Goal: Information Seeking & Learning: Learn about a topic

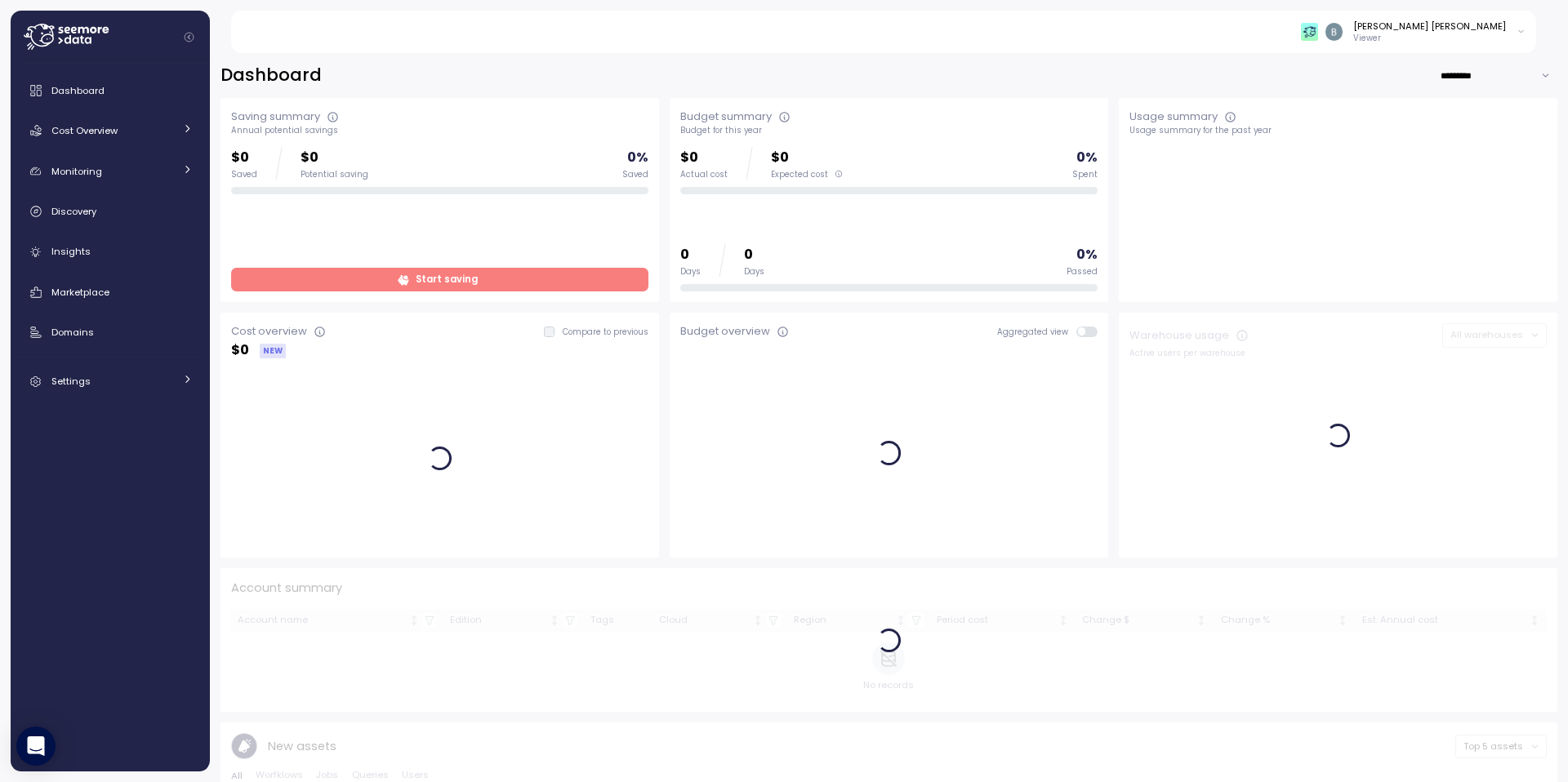
click at [820, 67] on div "Dashboard *********" at bounding box center [889, 76] width 1336 height 24
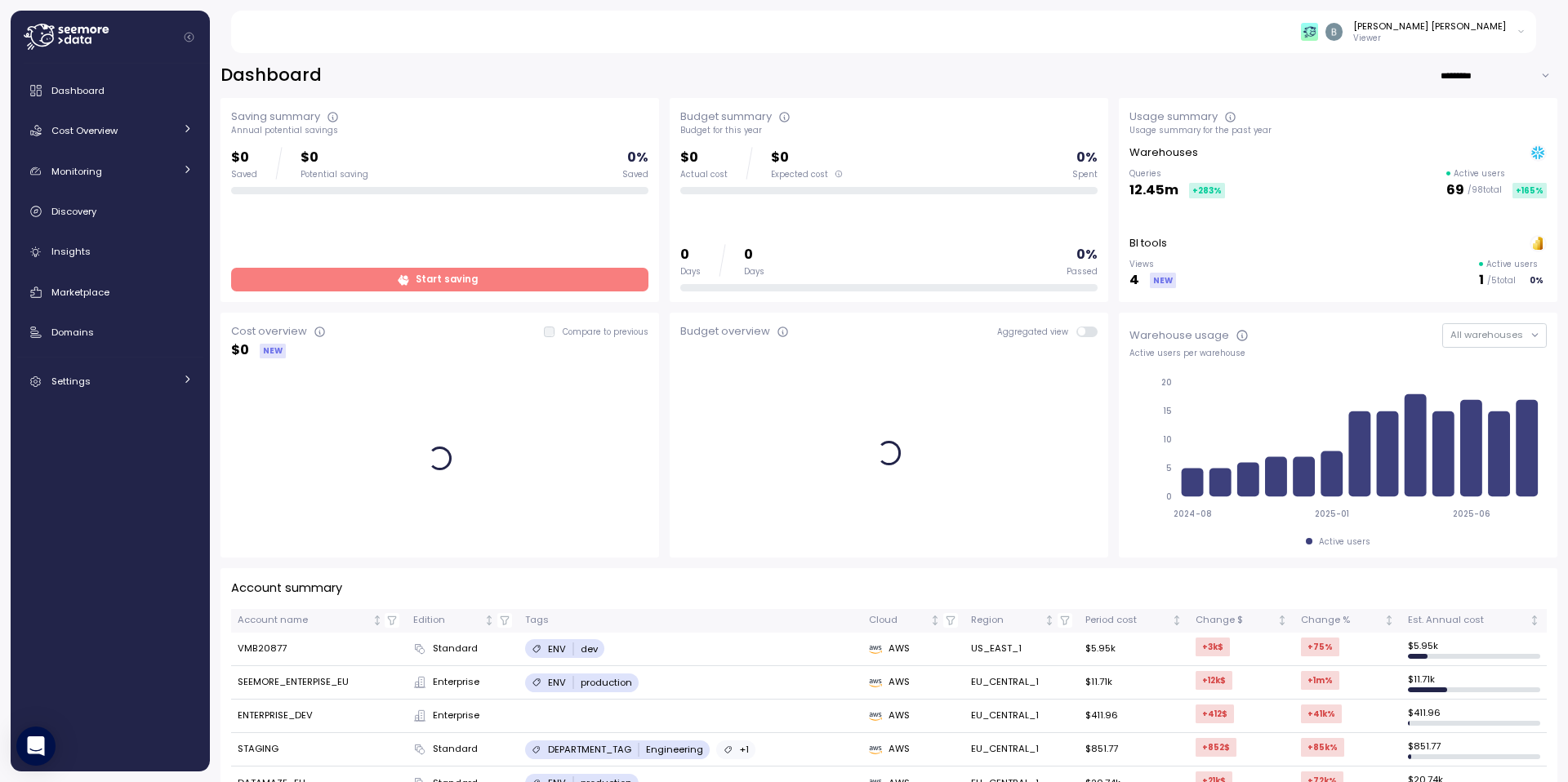
click at [1476, 40] on p "Viewer" at bounding box center [1429, 38] width 152 height 11
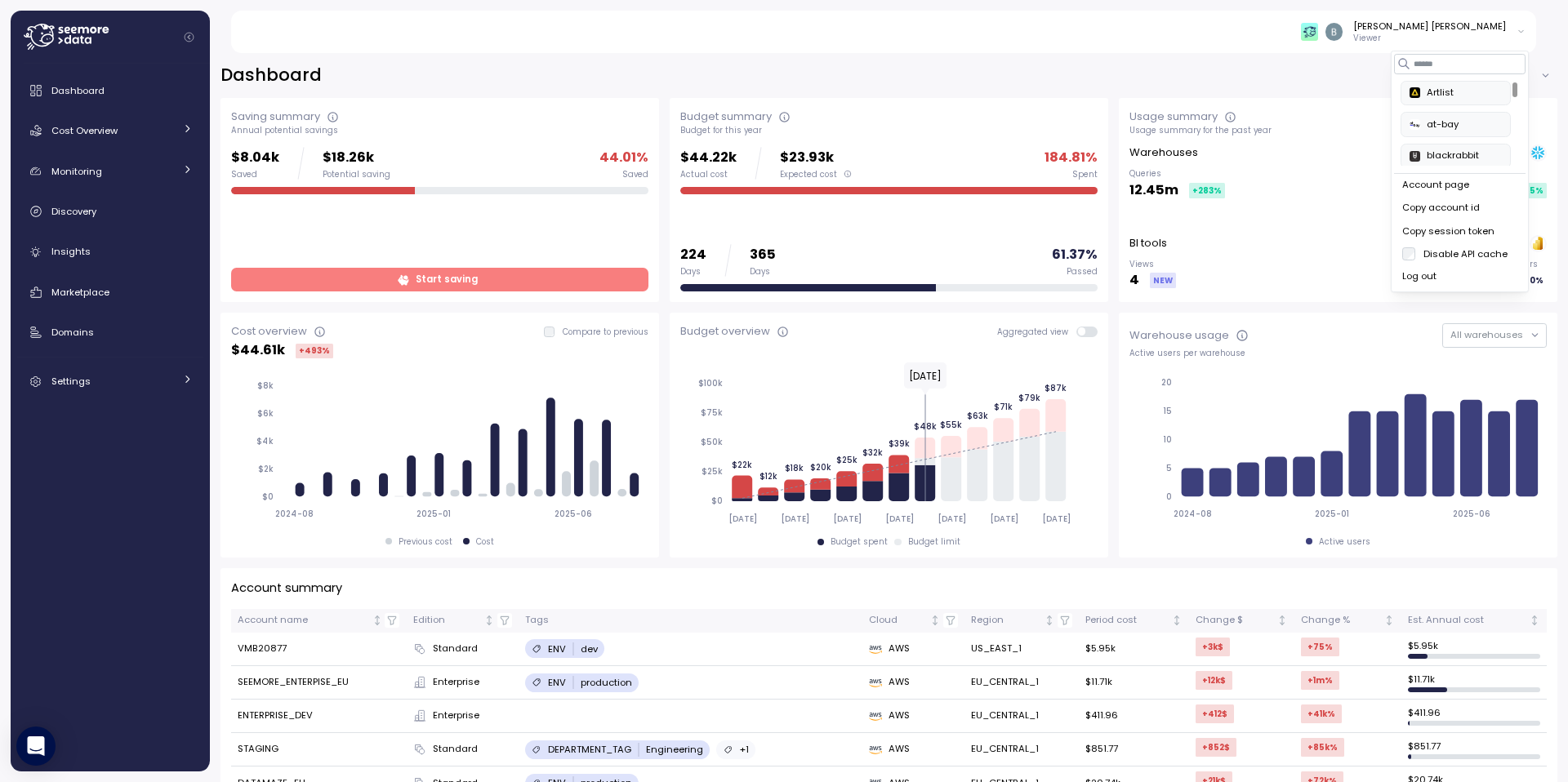
click at [1191, 61] on div "Dashboard ********* Saving summary Annual potential savings $8.04k Saved $18.26…" at bounding box center [888, 412] width 1358 height 740
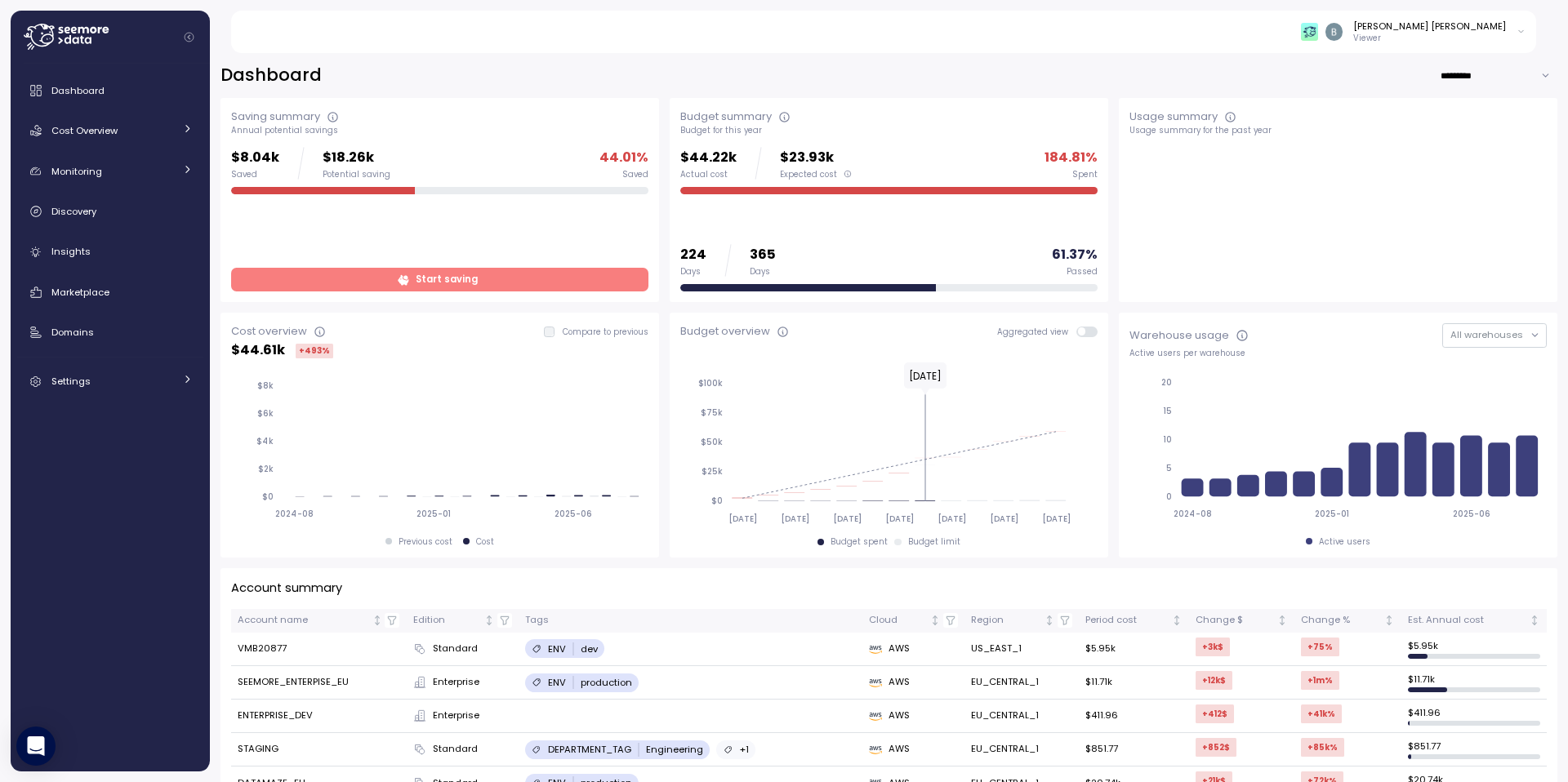
click at [1458, 47] on div "[PERSON_NAME] [PERSON_NAME] Viewer" at bounding box center [893, 32] width 1287 height 42
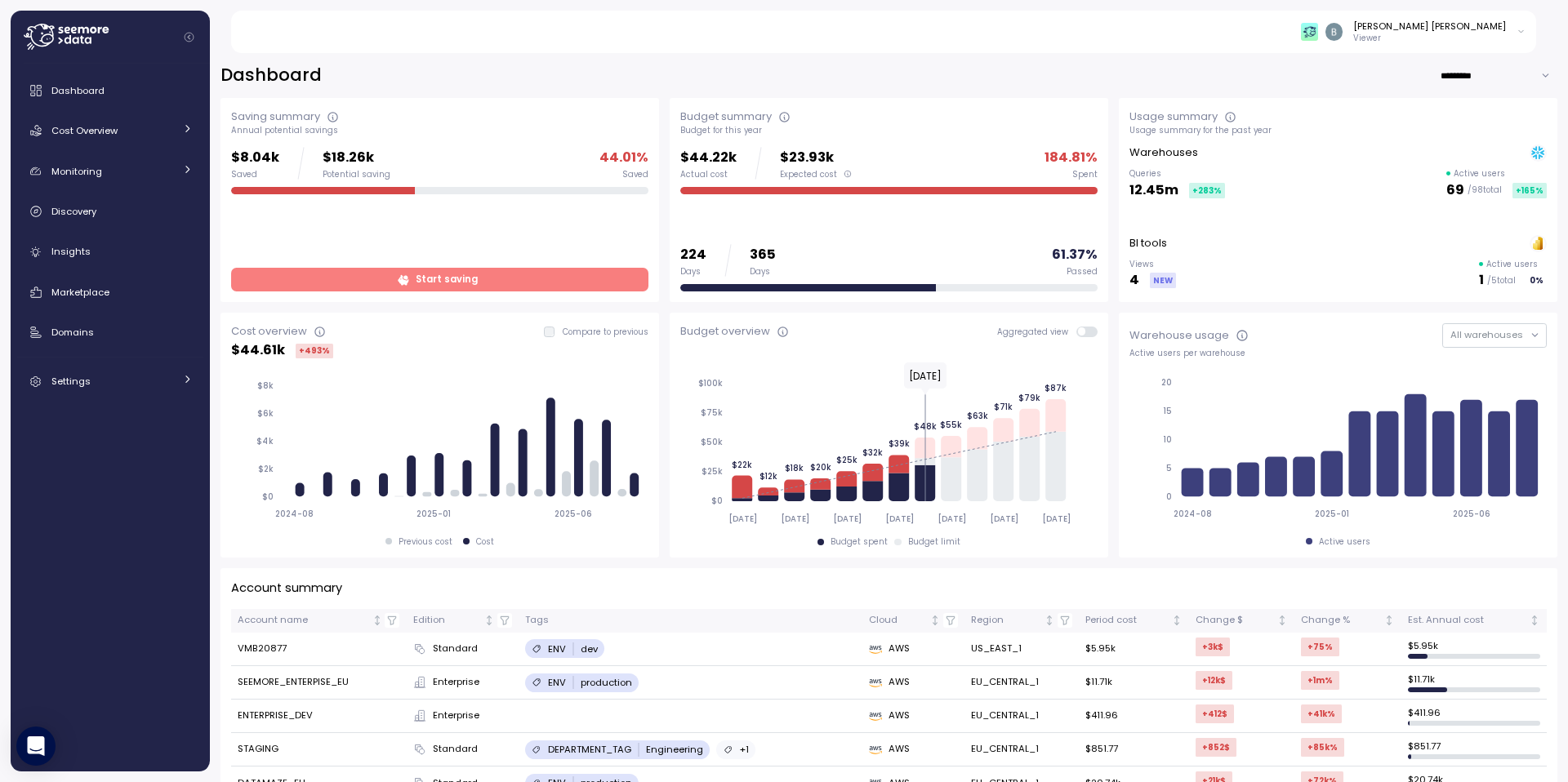
click at [1478, 32] on p "Viewer" at bounding box center [1429, 38] width 152 height 11
click at [1314, 11] on div "Ben Zion Fisher Viewer" at bounding box center [893, 32] width 1287 height 42
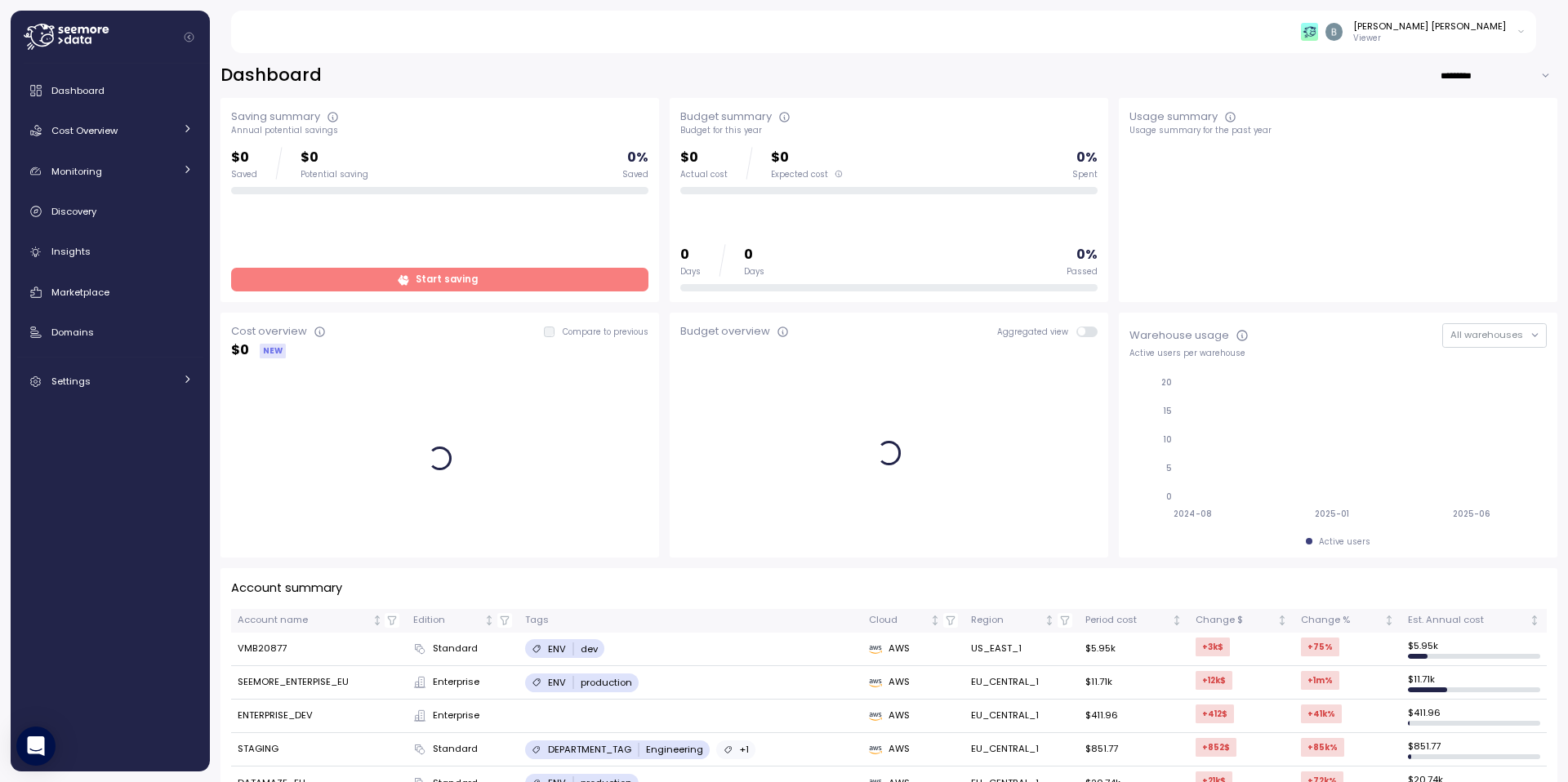
click at [1473, 25] on div "[PERSON_NAME] [PERSON_NAME]" at bounding box center [1429, 26] width 152 height 13
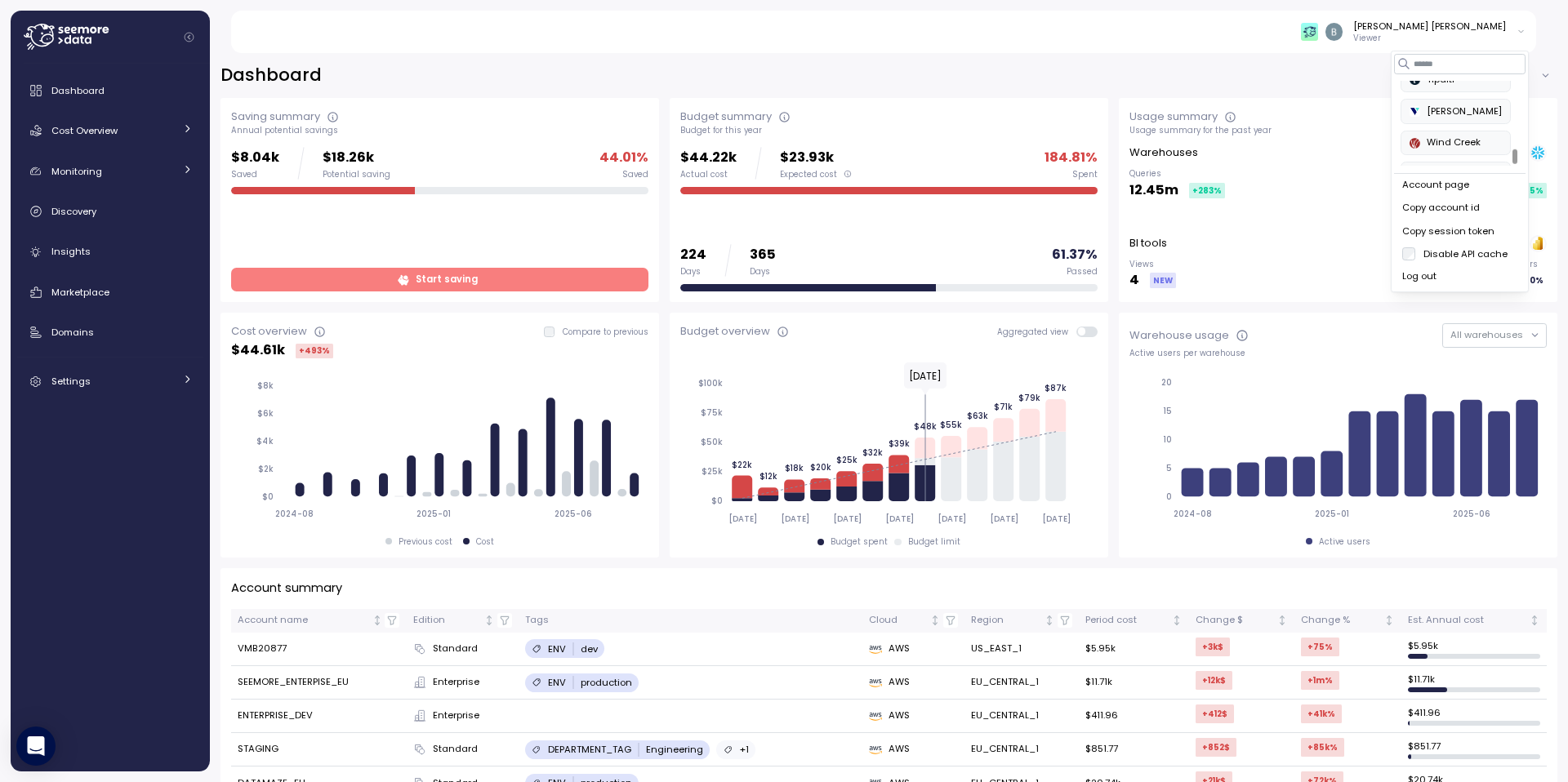
scroll to position [537, 0]
click at [1476, 31] on div "Ben Zion Fisher" at bounding box center [1429, 26] width 152 height 13
click at [1449, 98] on div "Arch Capital Group" at bounding box center [1445, 93] width 107 height 15
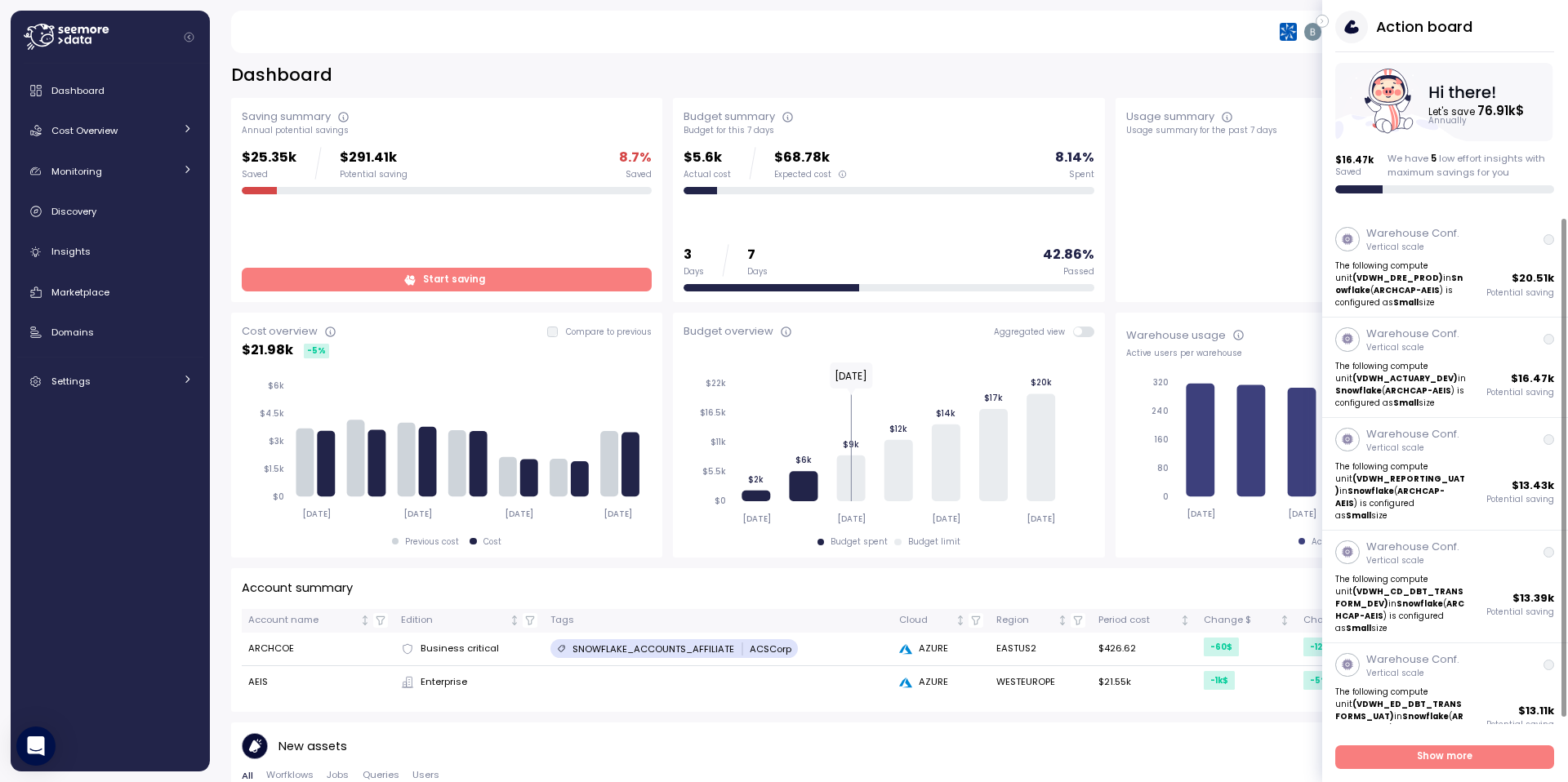
click at [1324, 23] on icon "button" at bounding box center [1323, 20] width 7 height 19
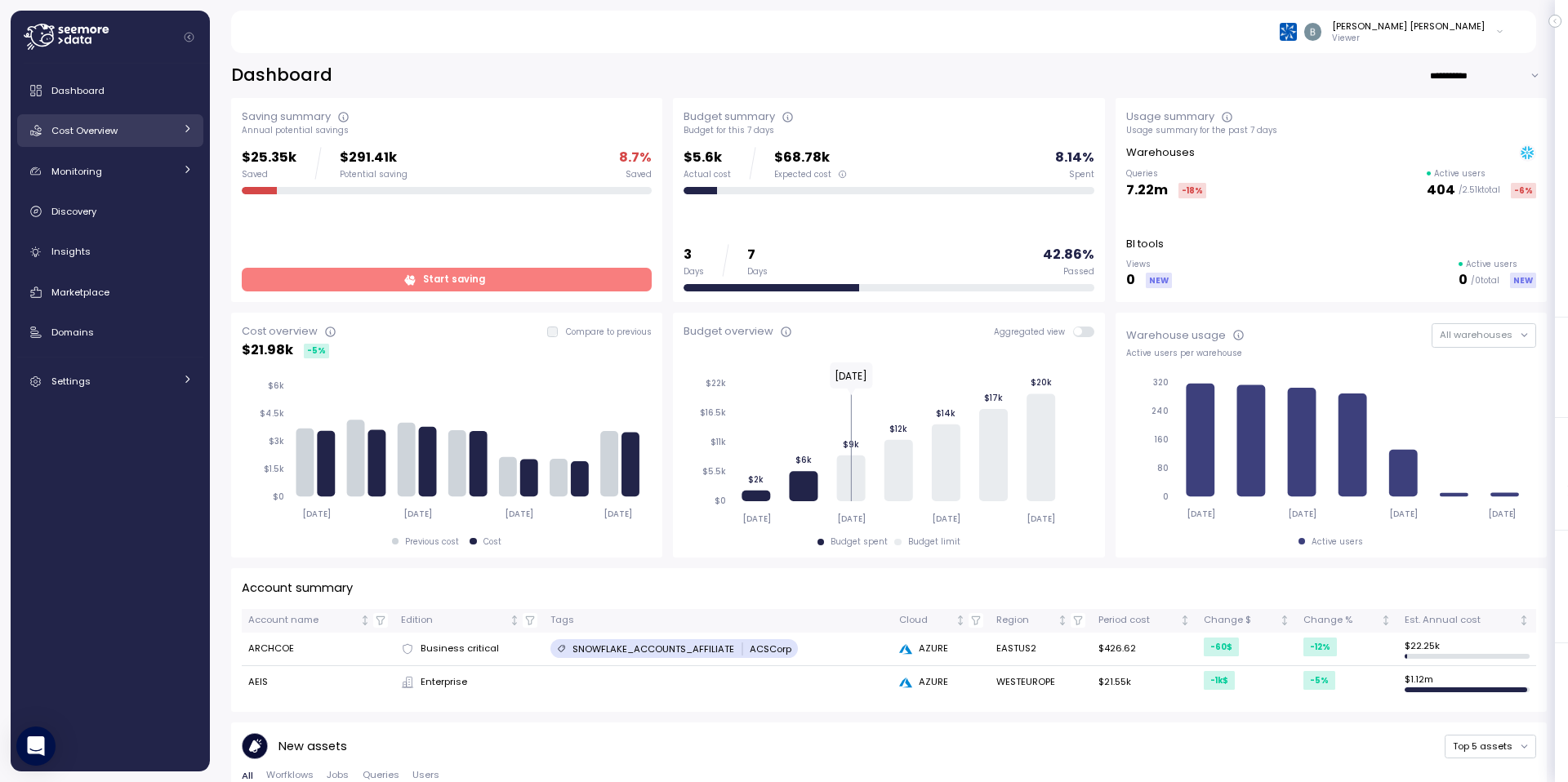
click at [137, 131] on div "Cost Overview" at bounding box center [113, 131] width 123 height 17
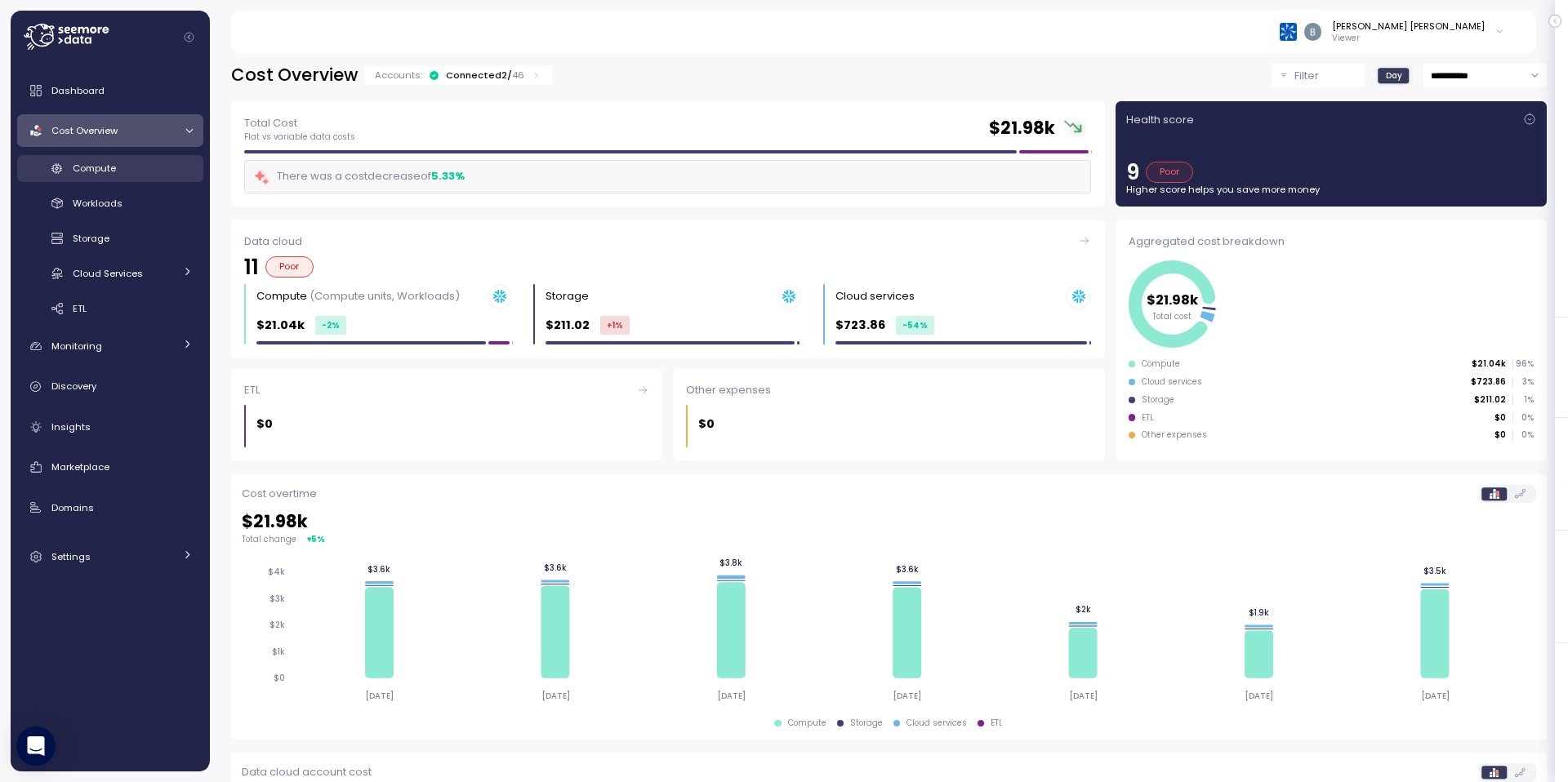
click at [118, 166] on div "Compute" at bounding box center [133, 168] width 120 height 17
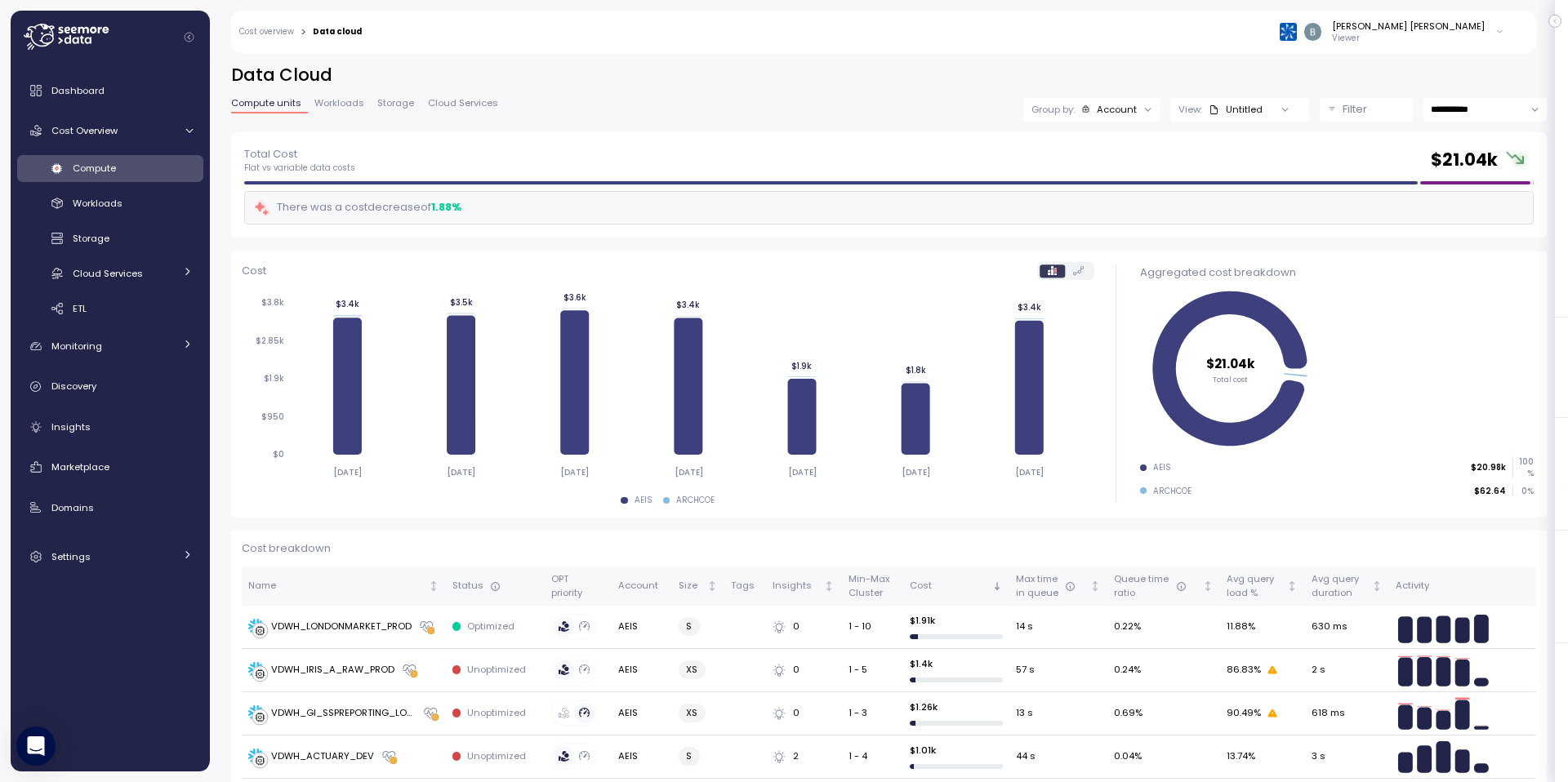
click at [1245, 114] on div "Untitled" at bounding box center [1235, 109] width 54 height 13
click at [1342, 114] on p "Filter" at bounding box center [1354, 110] width 25 height 17
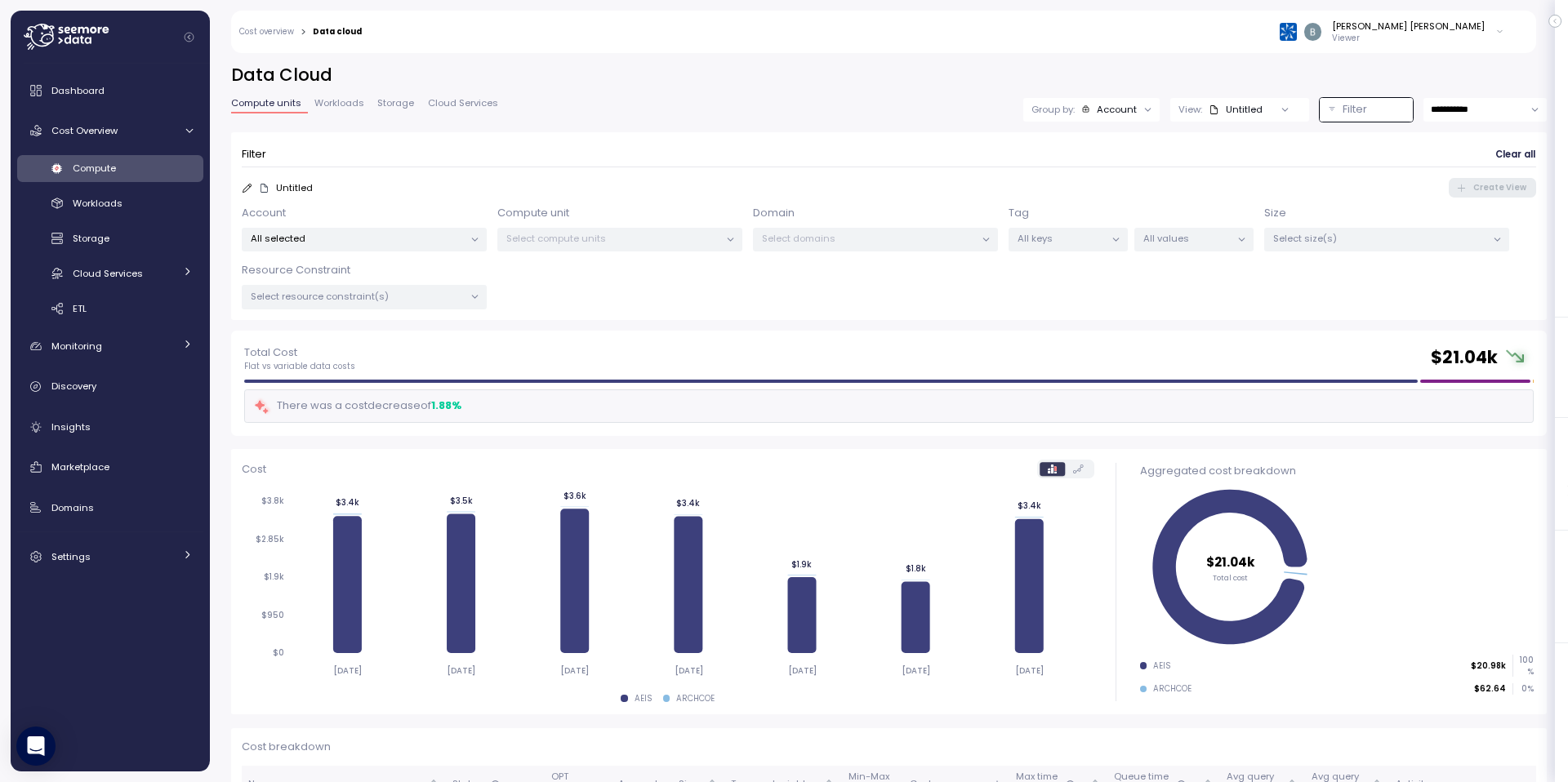
click at [1111, 241] on icon at bounding box center [1116, 240] width 11 height 11
click at [1075, 343] on p "SNOWFLAKE_ACCOUNTS_AFFILIATE" at bounding box center [1054, 338] width 162 height 13
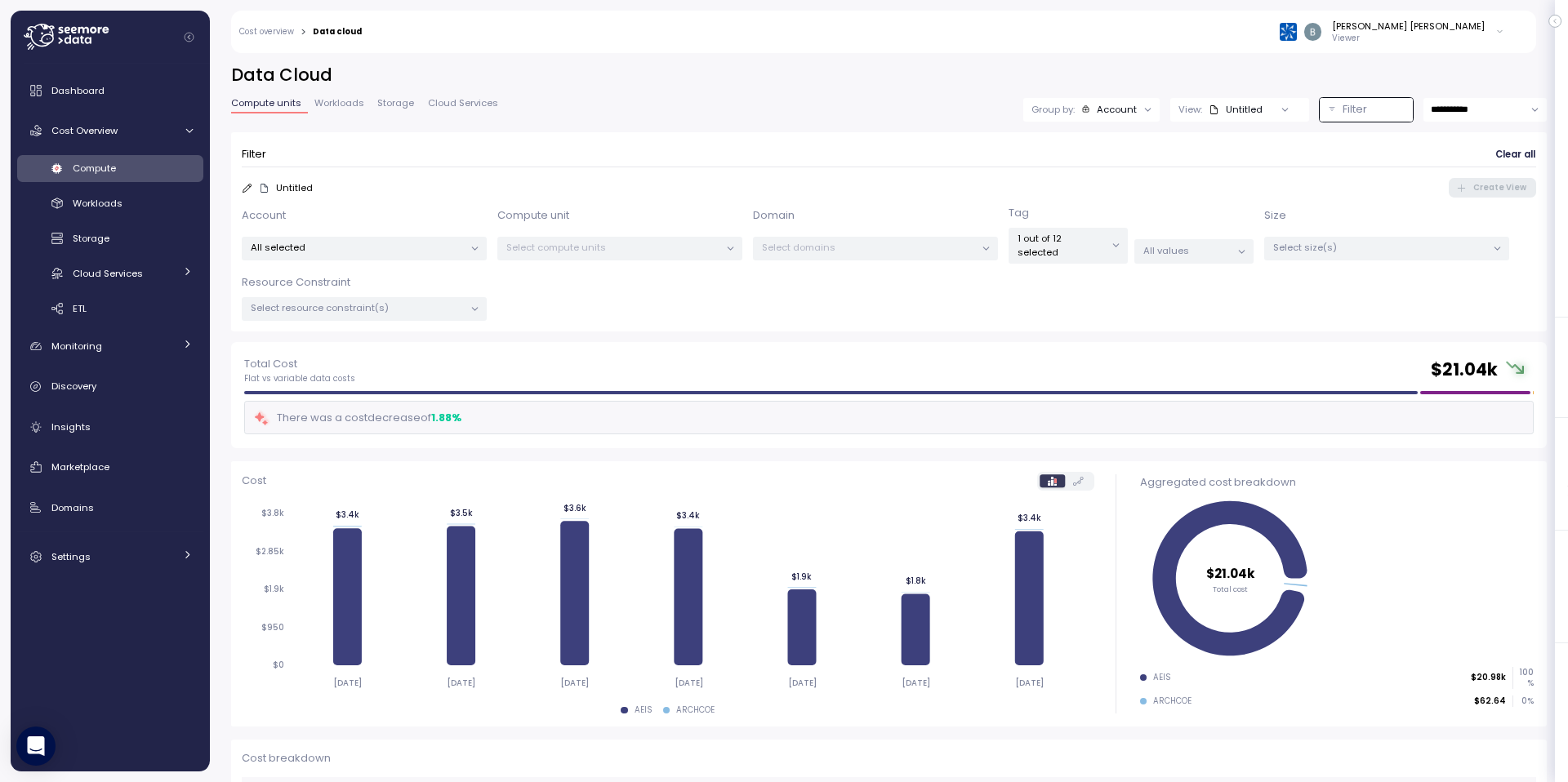
click at [1218, 246] on div "All values" at bounding box center [1193, 251] width 119 height 24
click at [1111, 330] on p "SNOWFLAKE_ACCOUNTS_AFFILIATE" at bounding box center [1167, 329] width 162 height 13
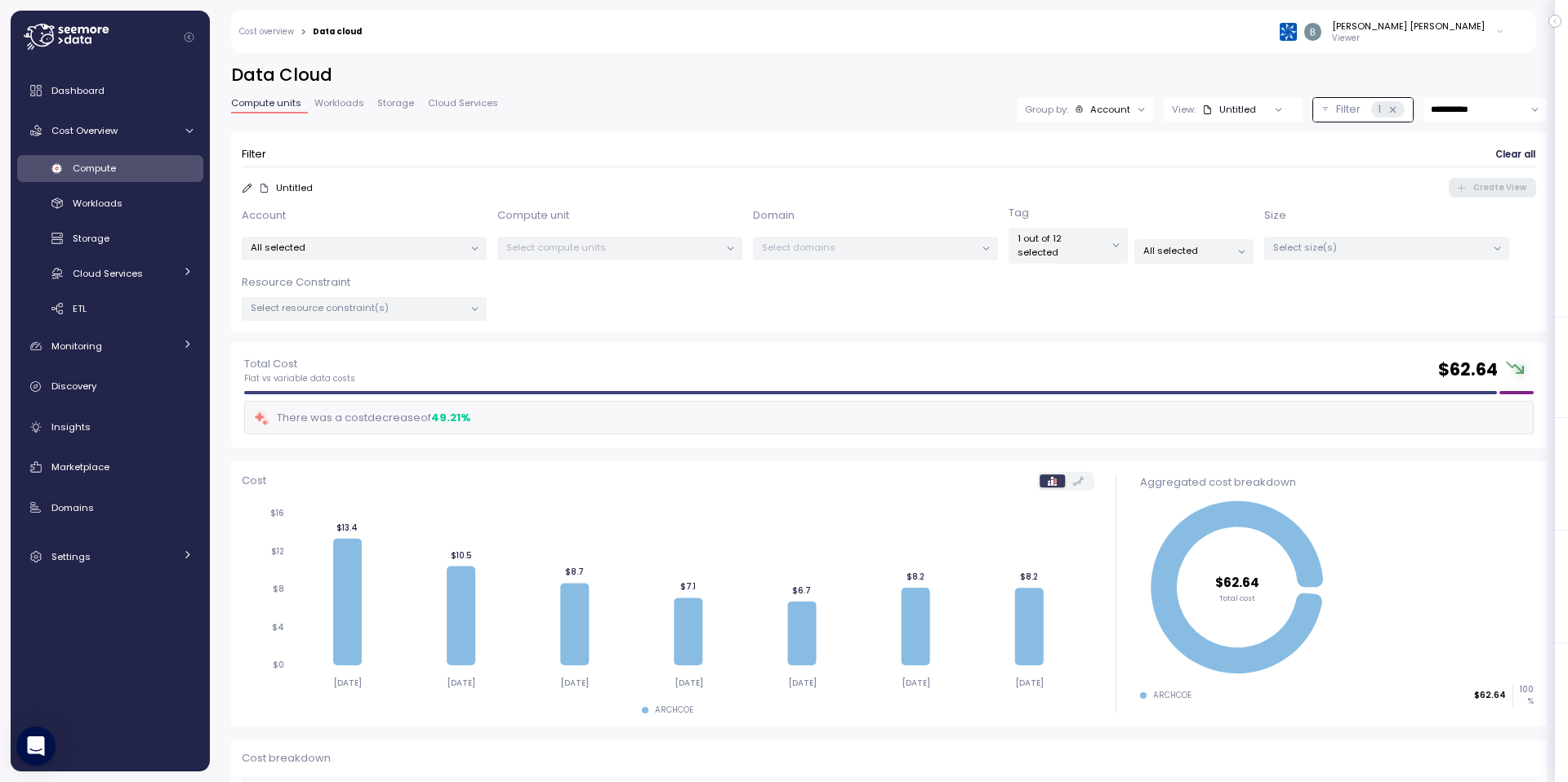
click at [947, 180] on div "Untitled Create View" at bounding box center [889, 187] width 1294 height 19
click at [1074, 246] on div "1 out of 12 selected" at bounding box center [1068, 246] width 119 height 36
click at [832, 355] on div "Total Cost Flat vs variable data costs $ 62.64" at bounding box center [889, 370] width 1289 height 30
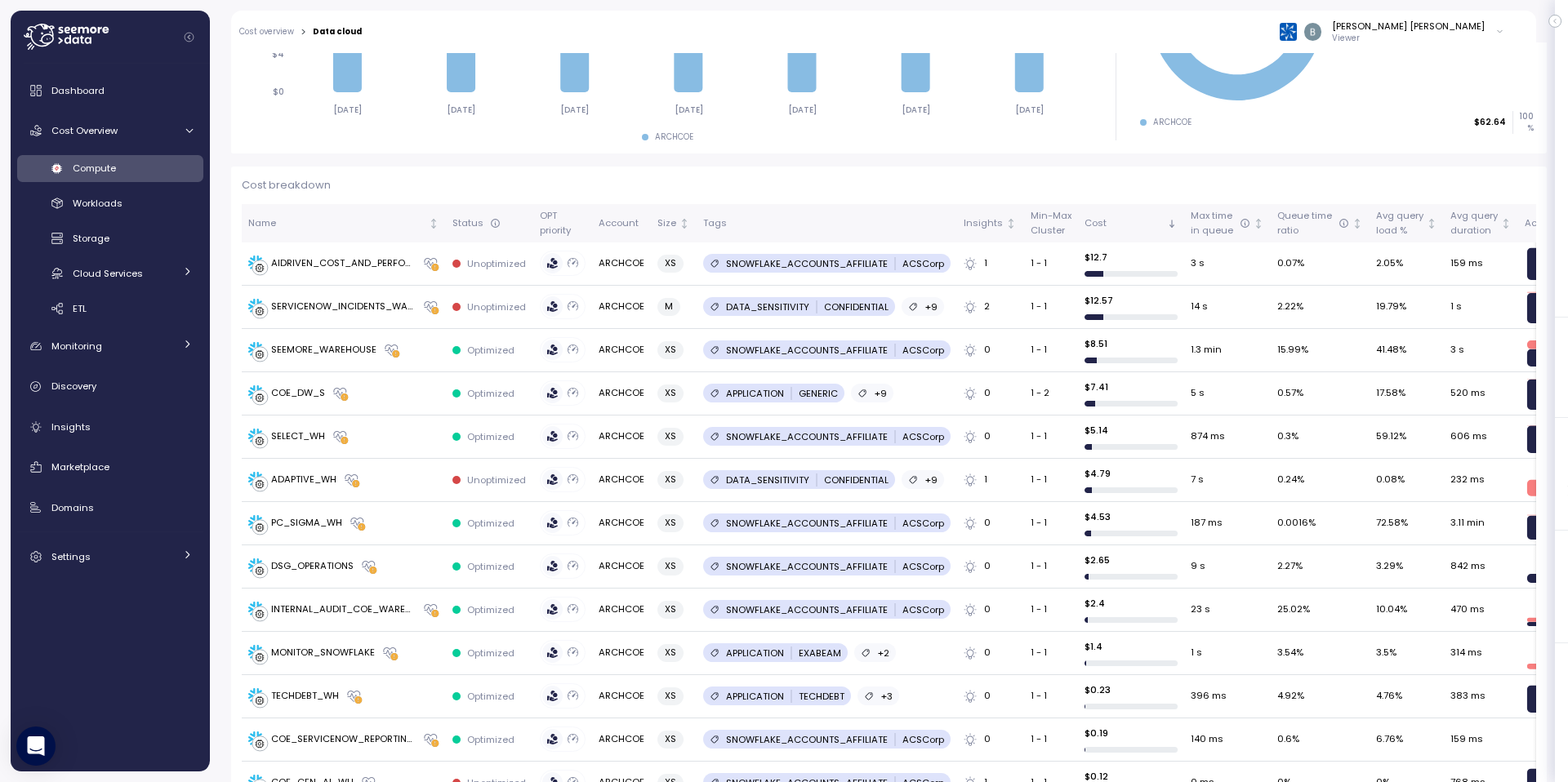
scroll to position [576, 0]
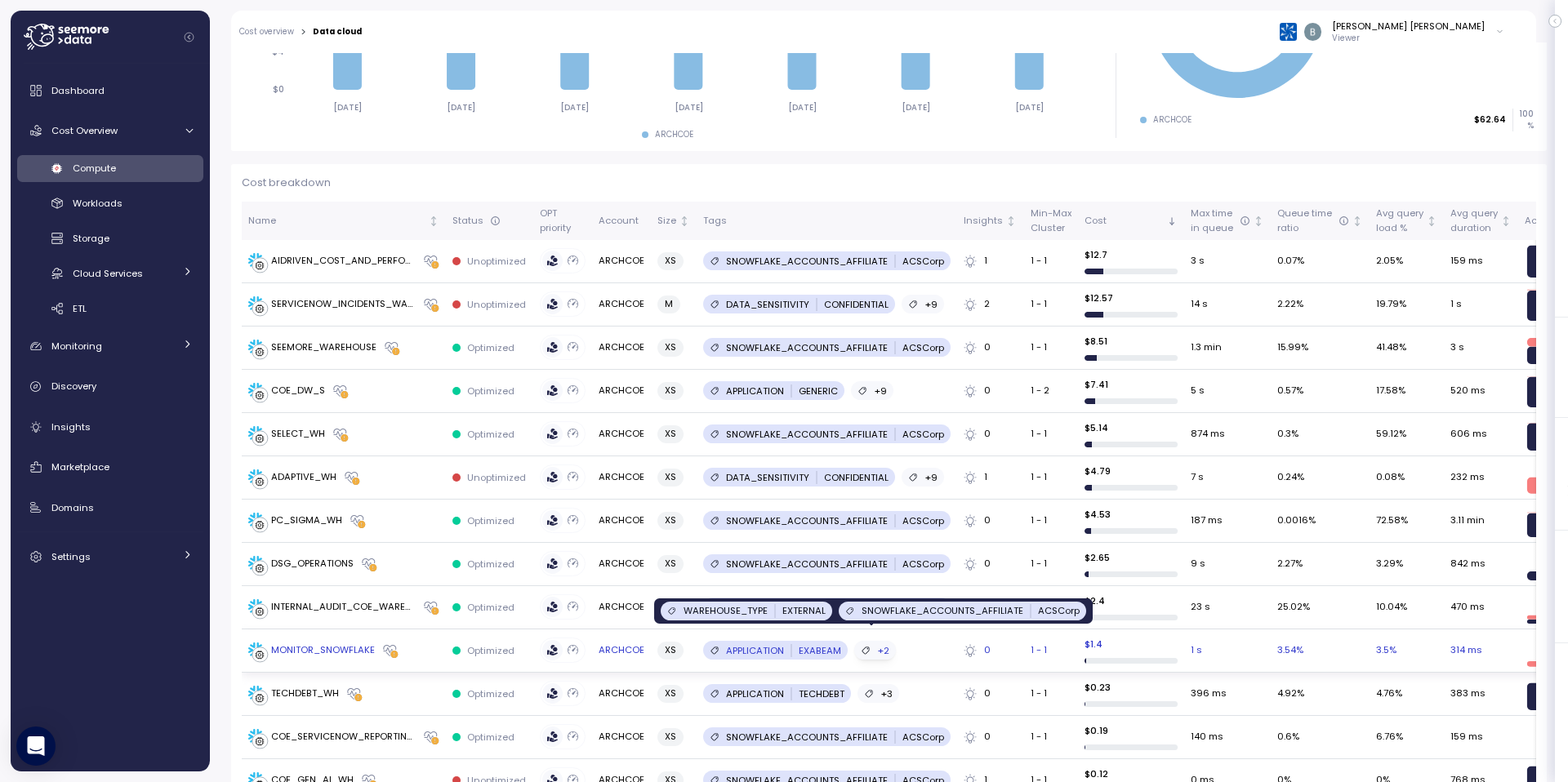
click at [869, 641] on div "+2" at bounding box center [874, 650] width 42 height 18
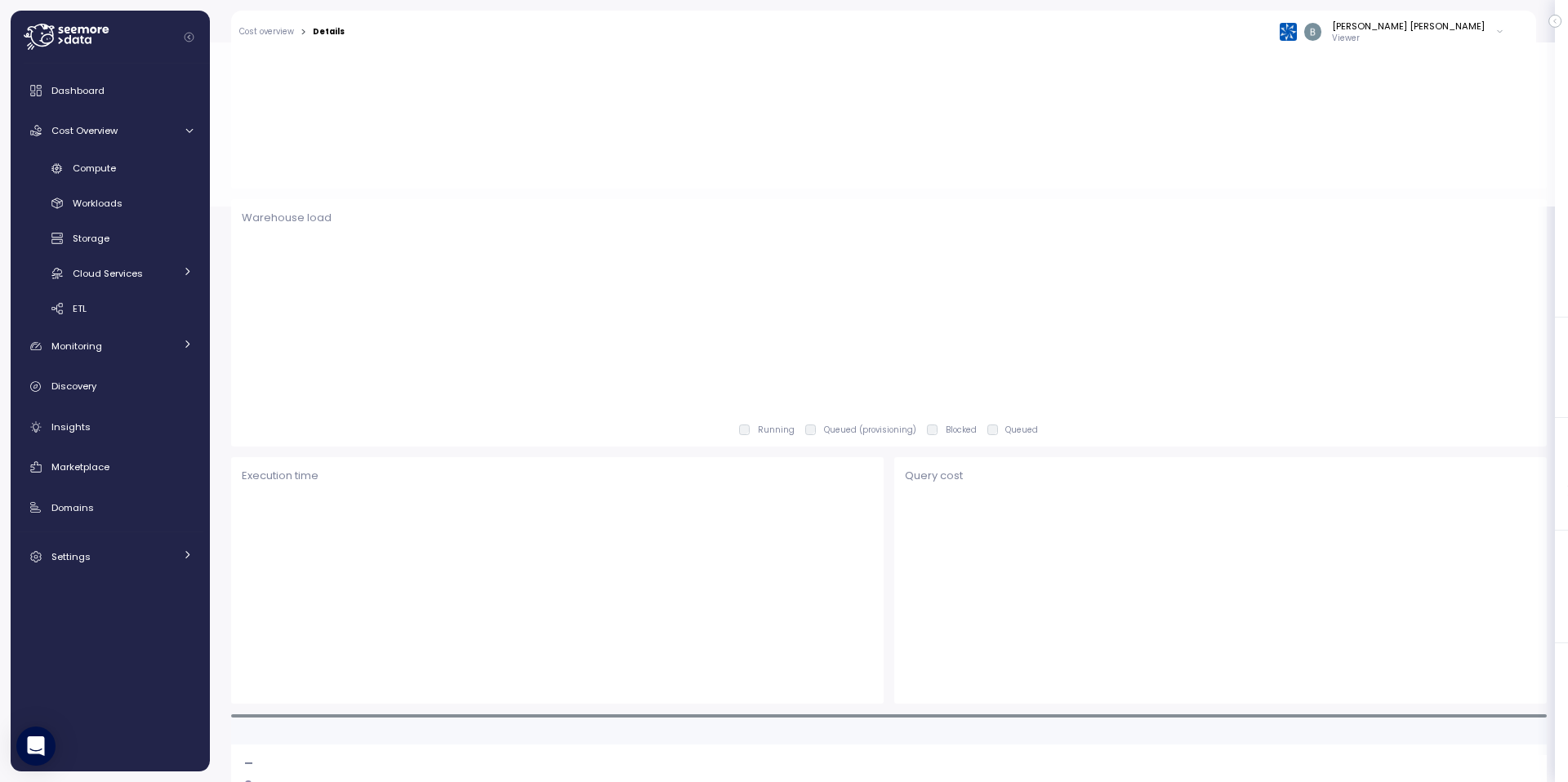
scroll to position [577, 0]
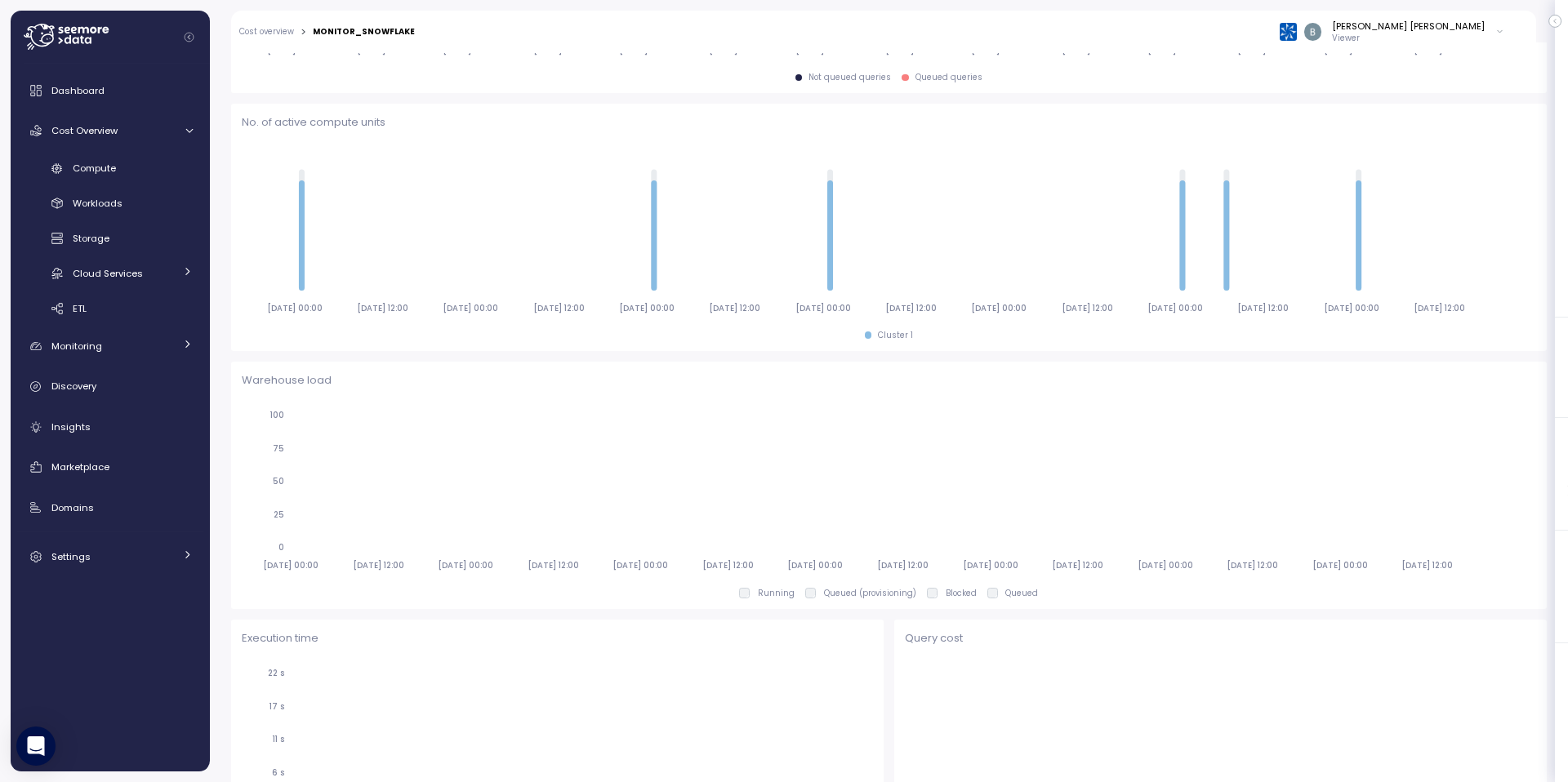
scroll to position [740, 0]
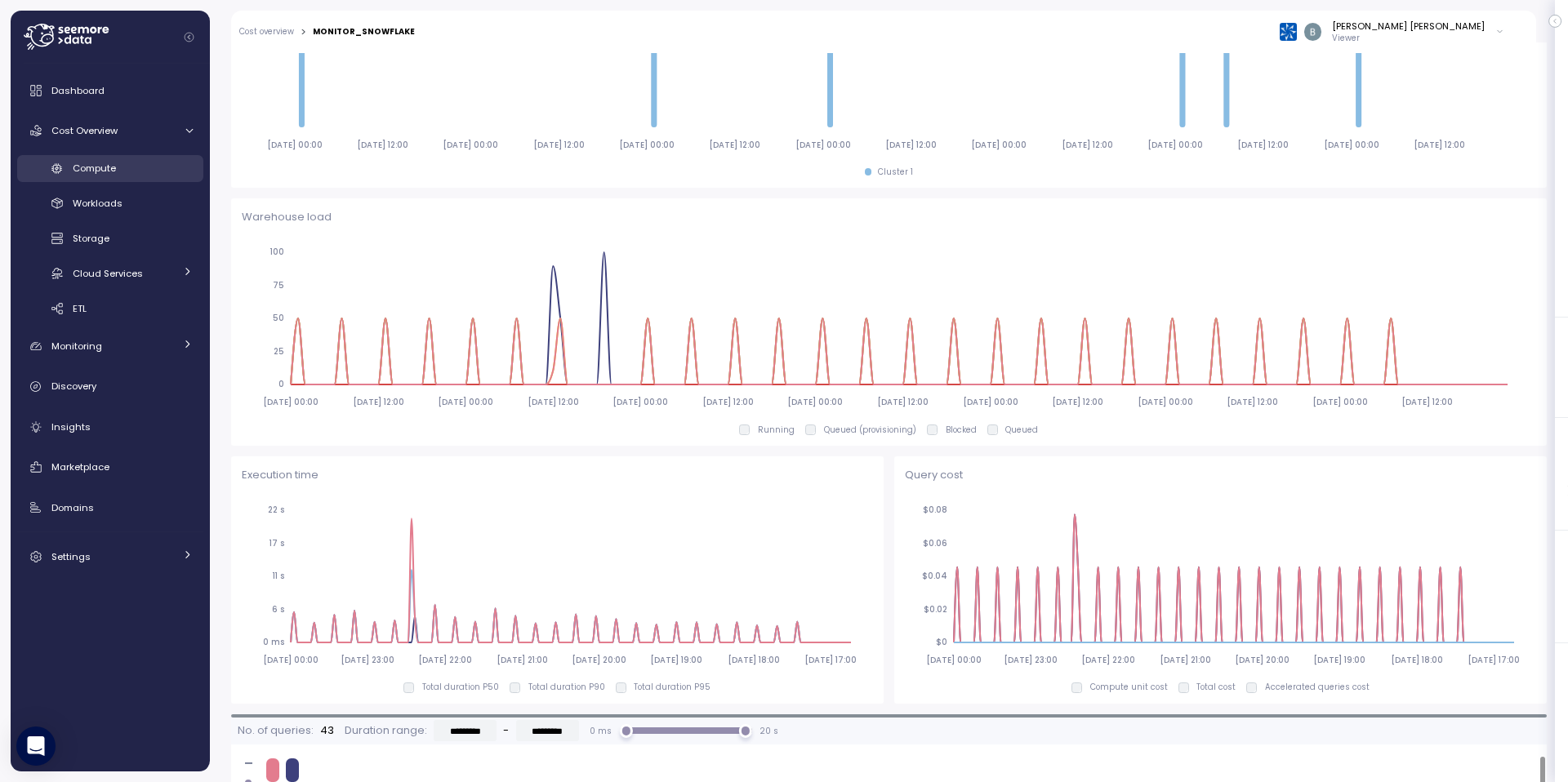
click at [102, 169] on span "Compute" at bounding box center [94, 168] width 43 height 13
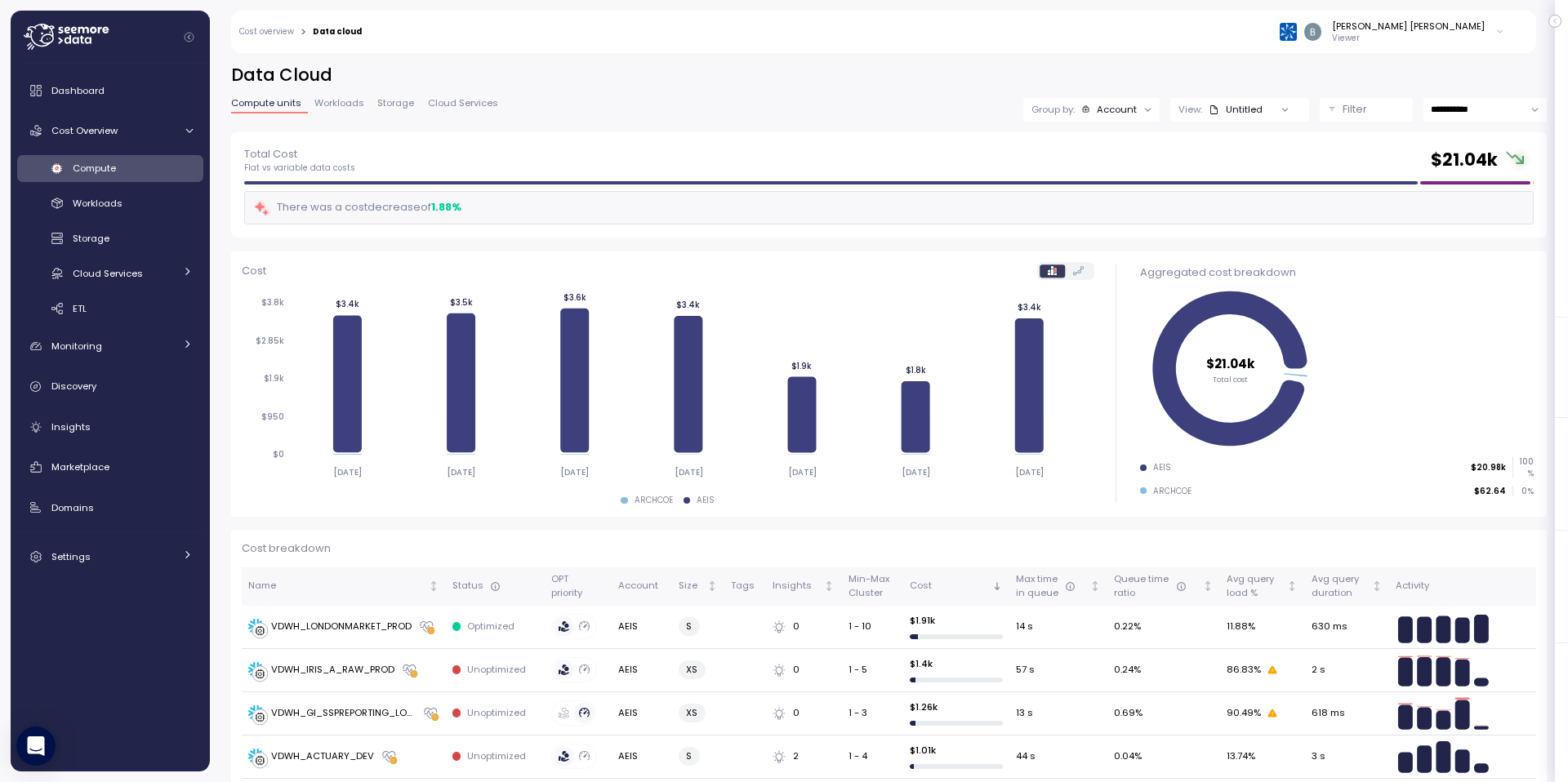
click at [1342, 112] on p "Filter" at bounding box center [1354, 110] width 25 height 17
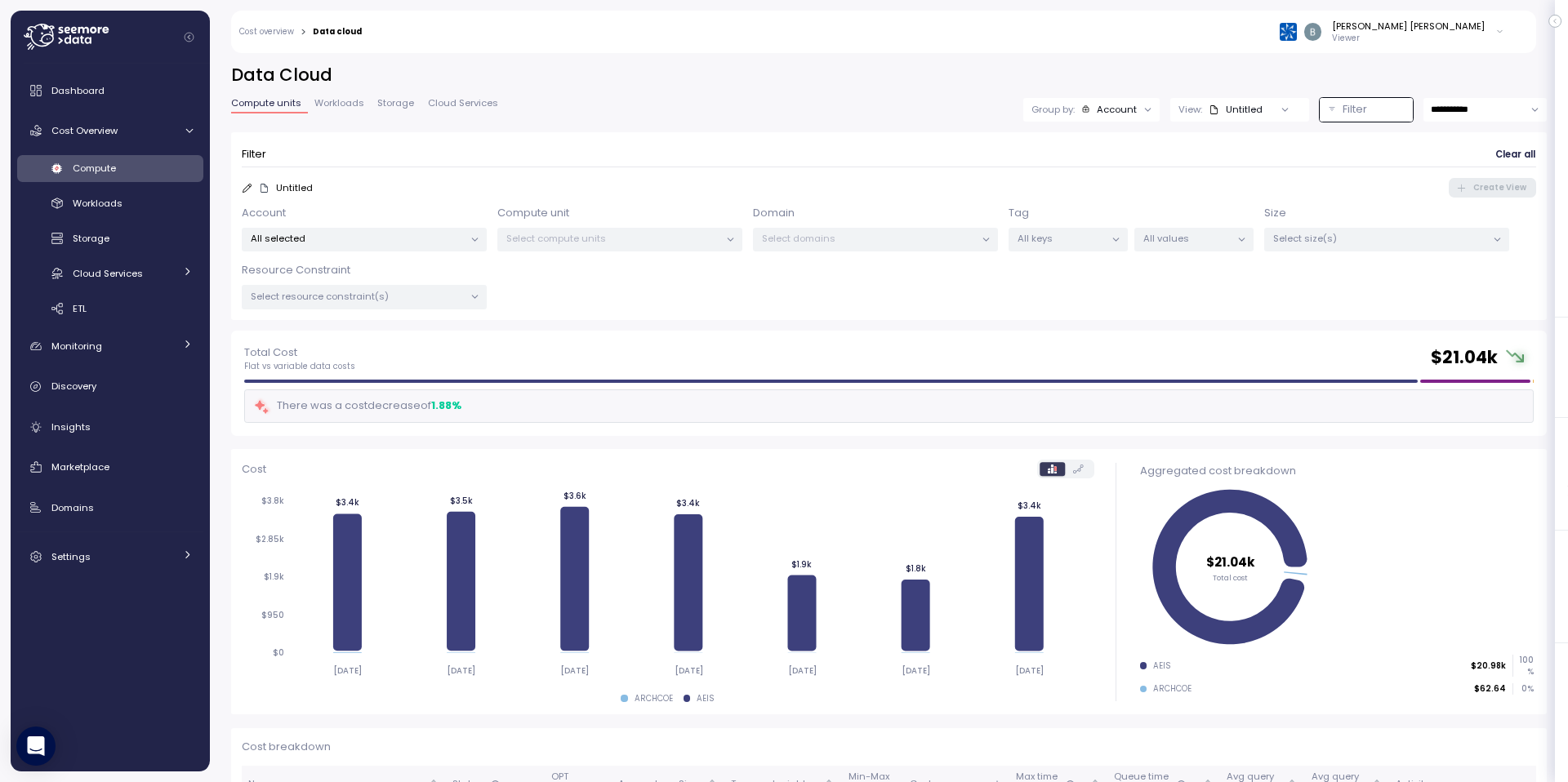
click at [1044, 251] on div "Account All selected Compute unit Select compute units Domain Select domains Ta…" at bounding box center [889, 257] width 1294 height 104
click at [1068, 241] on p "All keys" at bounding box center [1060, 238] width 88 height 13
click at [1035, 381] on div "SNOWFLAKE_ACCOUNTS_AFFILIATE only" at bounding box center [1071, 395] width 244 height 28
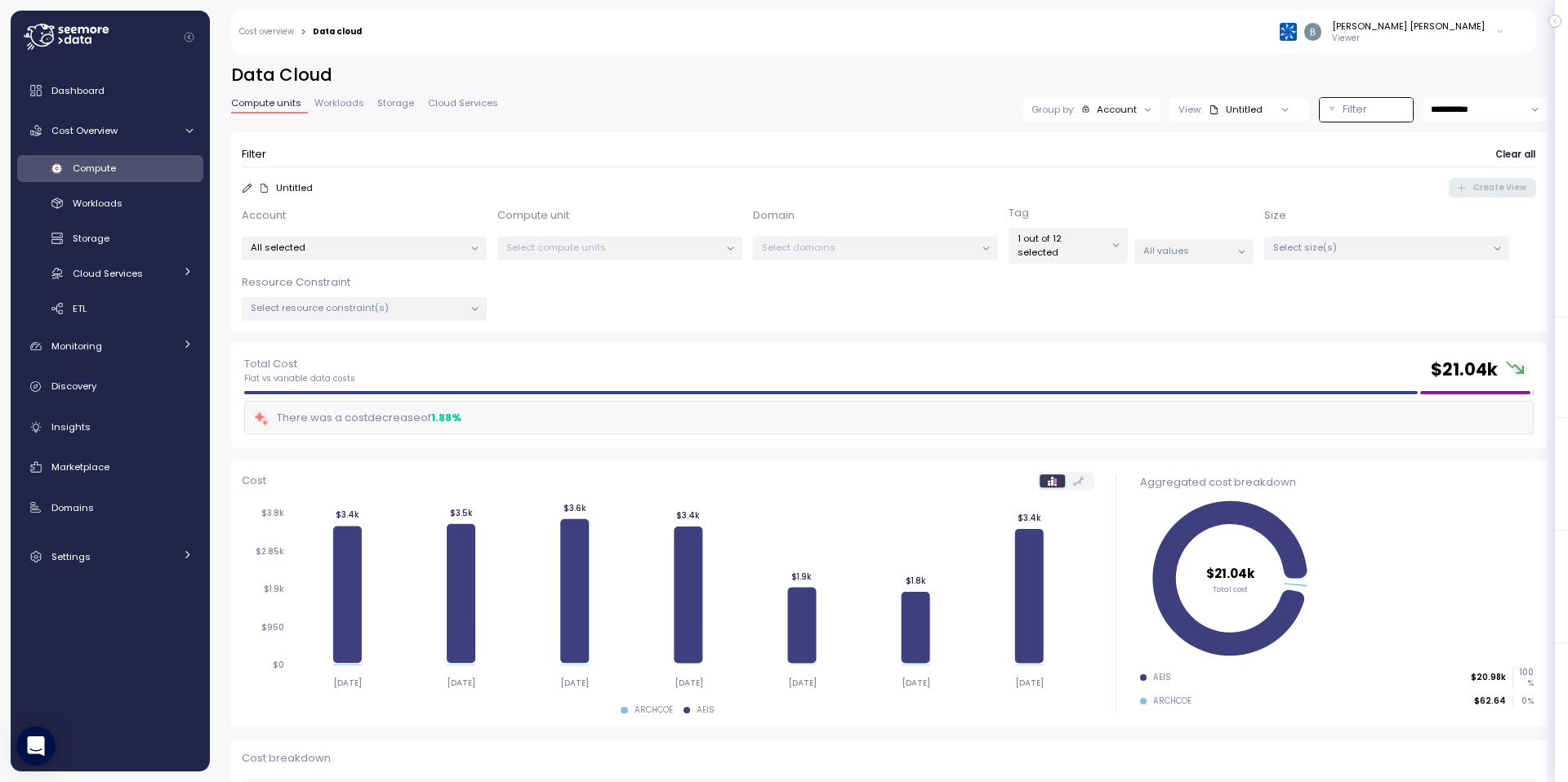
click at [1186, 224] on div "Tag 1 out of 12 selected All values" at bounding box center [1131, 235] width 245 height 59
click at [1186, 245] on p "All values" at bounding box center [1187, 251] width 88 height 13
click at [1134, 328] on p "SNOWFLAKE_ACCOUNTS_AFFILIATE" at bounding box center [1167, 329] width 162 height 13
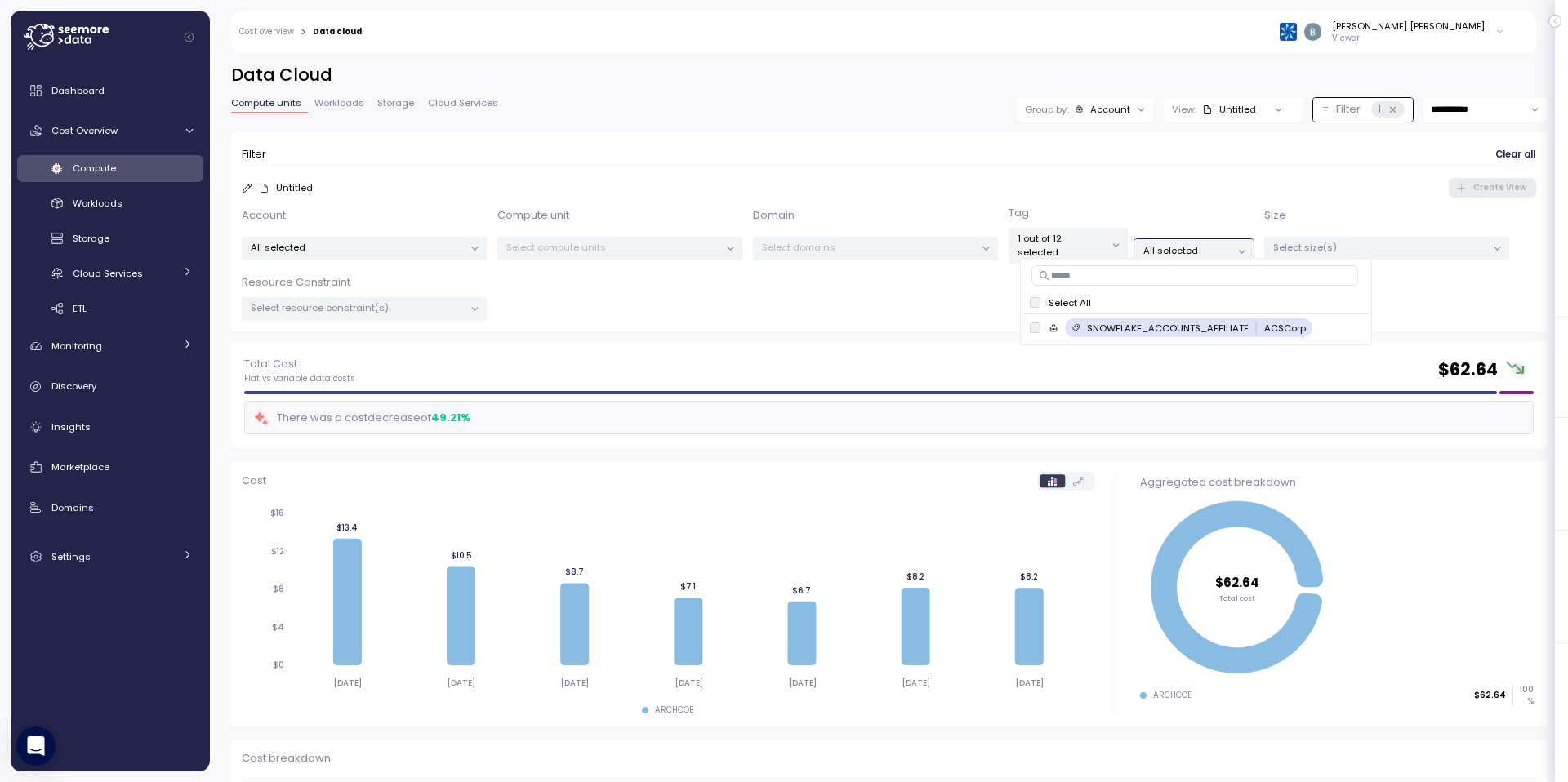
click at [943, 384] on div "Total Cost Flat vs variable data costs $ 62.64 There was a cost decrease of 49.…" at bounding box center [889, 395] width 1289 height 79
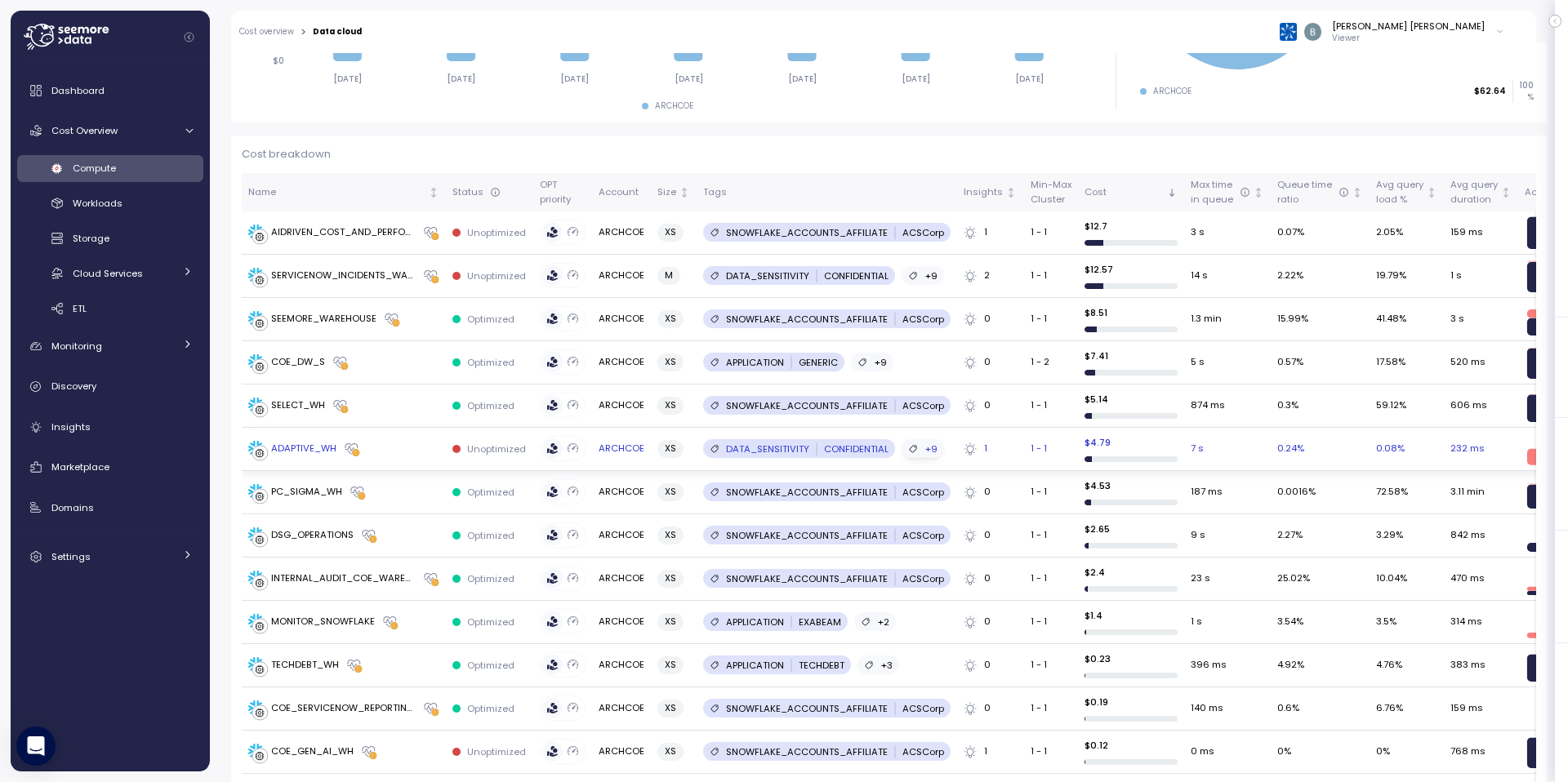
scroll to position [603, 0]
click at [792, 148] on p "Cost breakdown" at bounding box center [889, 156] width 1294 height 17
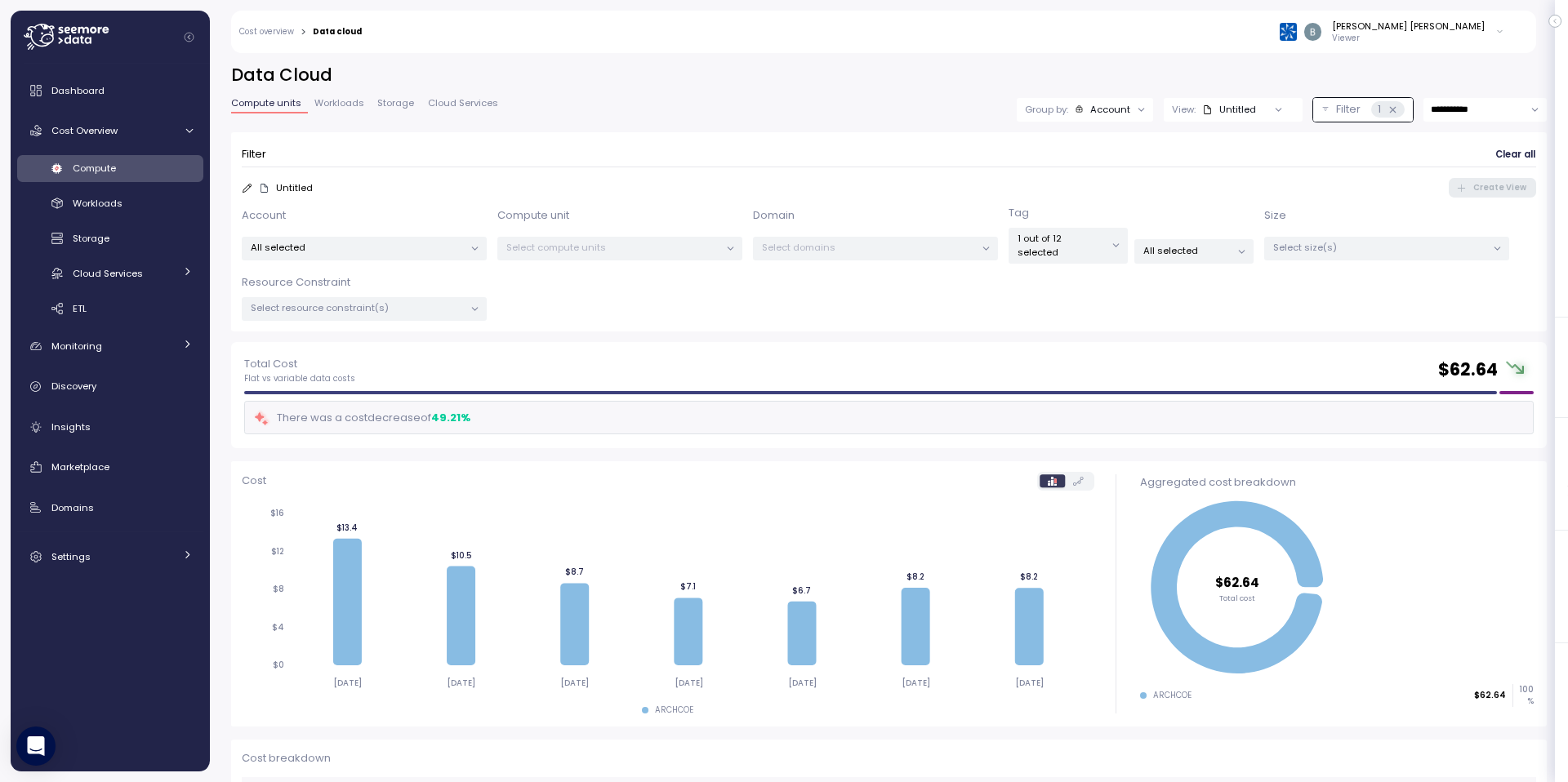
click at [1094, 243] on p "1 out of 12 selected" at bounding box center [1060, 245] width 88 height 27
click at [1135, 243] on div "All selected" at bounding box center [1193, 251] width 119 height 24
click at [1166, 198] on form "Filter Clear all Untitled Create View Account All selected Compute unit Select …" at bounding box center [889, 232] width 1294 height 178
click at [1204, 328] on div "Filter Clear all Untitled Create View Account All selected Compute unit Select …" at bounding box center [888, 236] width 1315 height 210
